Goal: Check status: Check status

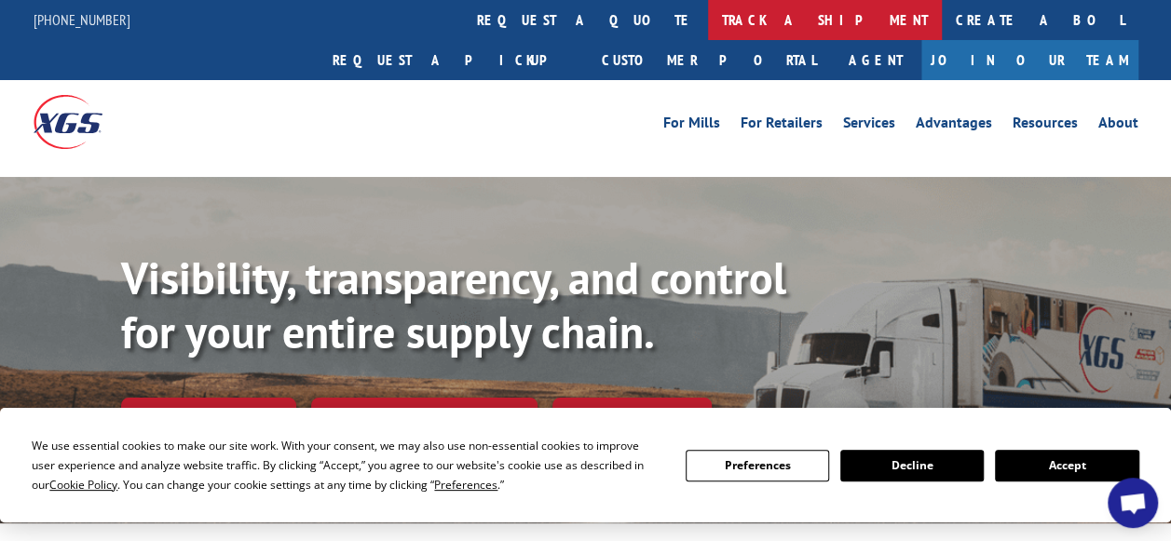
click at [708, 19] on link "track a shipment" at bounding box center [825, 20] width 234 height 40
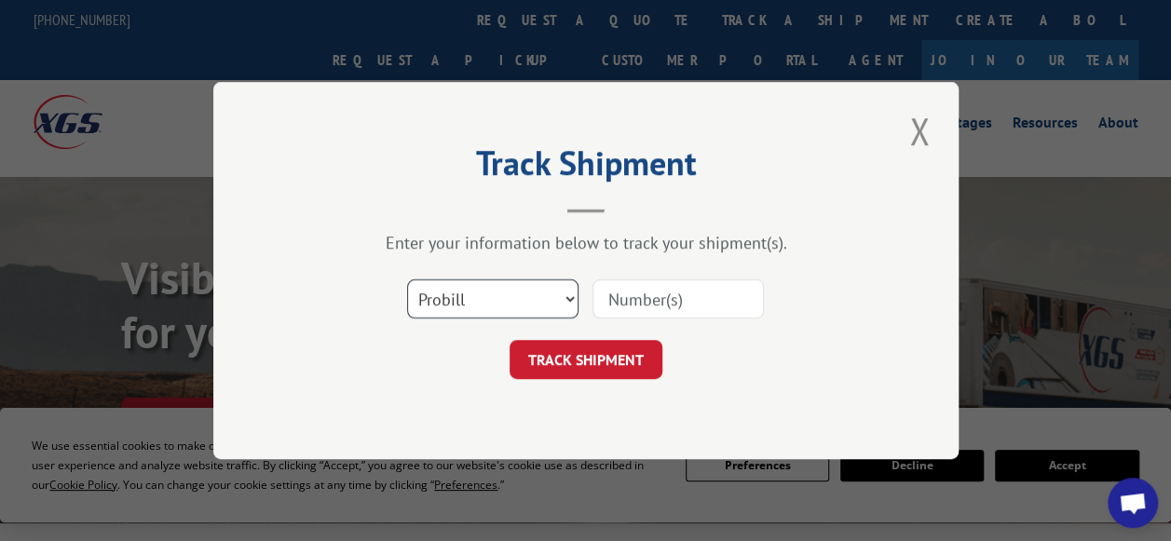
click at [547, 292] on select "Select category... Probill BOL PO" at bounding box center [492, 299] width 171 height 39
select select "bol"
click at [407, 280] on select "Select category... Probill BOL PO" at bounding box center [492, 299] width 171 height 39
click at [682, 290] on input at bounding box center [678, 299] width 171 height 39
paste input "5955808"
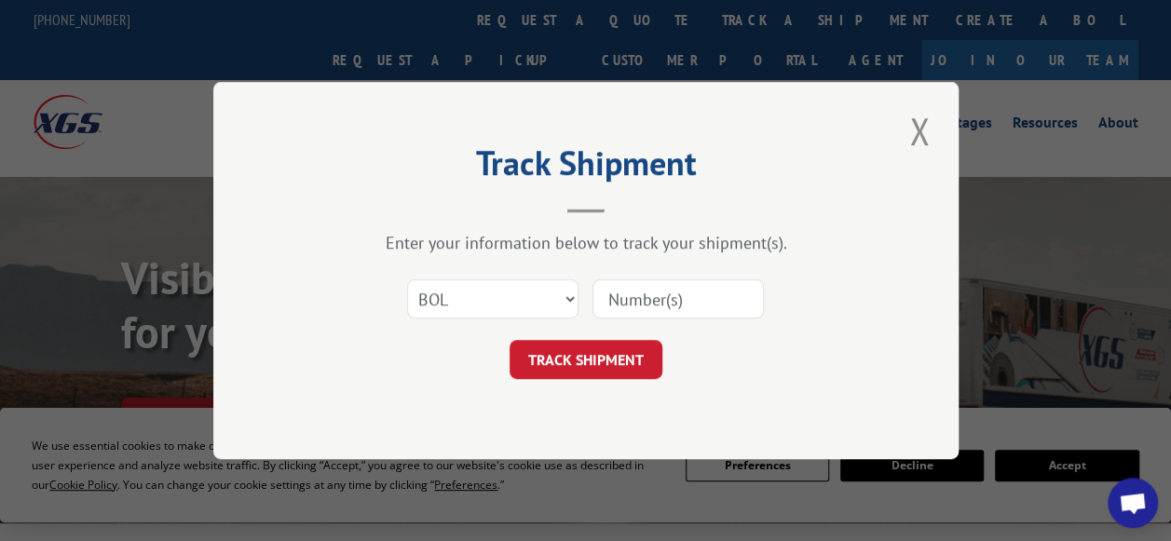
type input "5955808"
click at [584, 358] on button "TRACK SHIPMENT" at bounding box center [586, 359] width 153 height 39
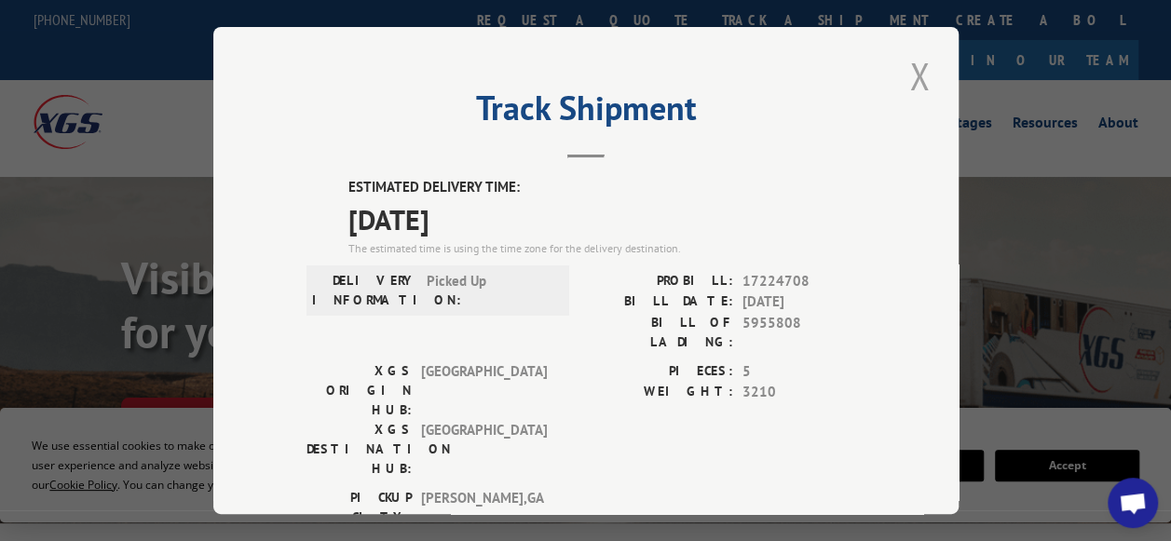
click at [911, 73] on button "Close modal" at bounding box center [920, 75] width 32 height 51
